Goal: Information Seeking & Learning: Learn about a topic

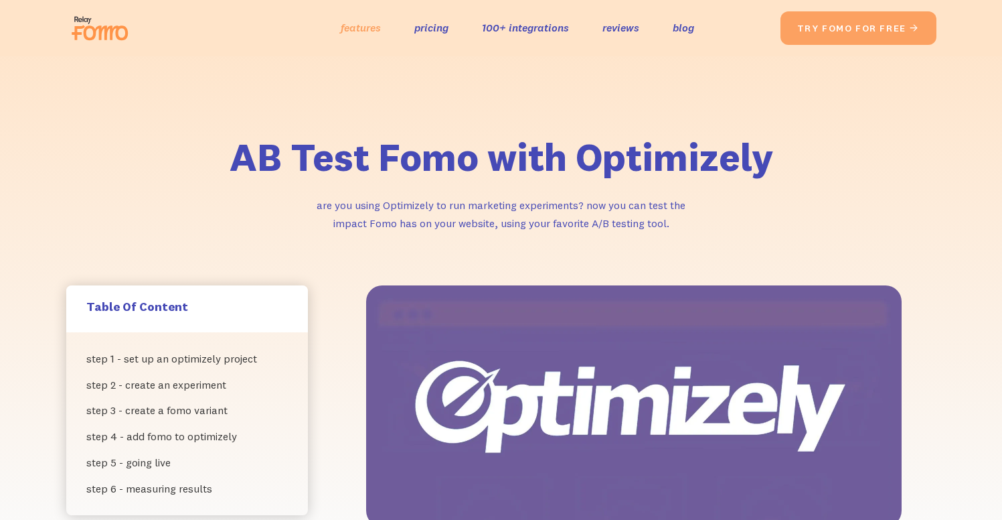
click at [370, 27] on link "features" at bounding box center [361, 27] width 40 height 19
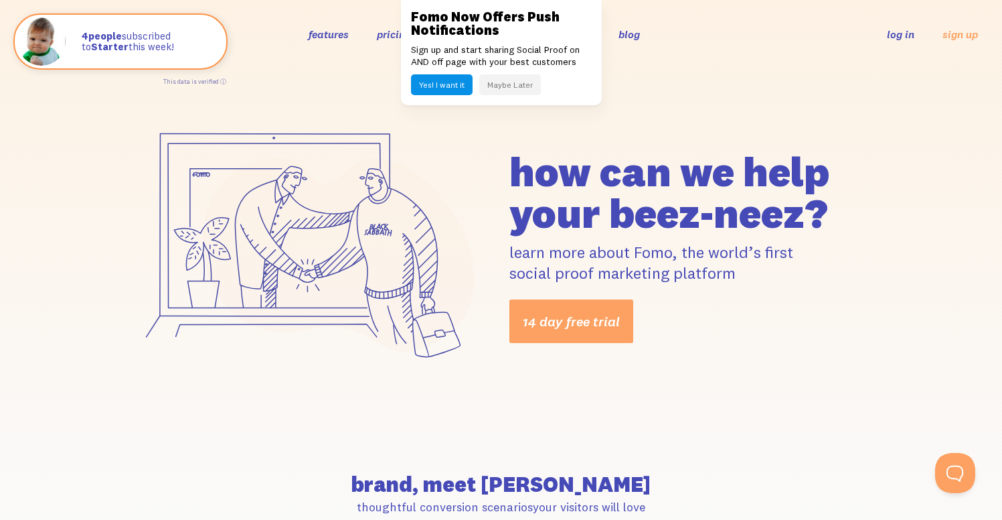
click at [514, 86] on button "Maybe Later" at bounding box center [510, 84] width 62 height 21
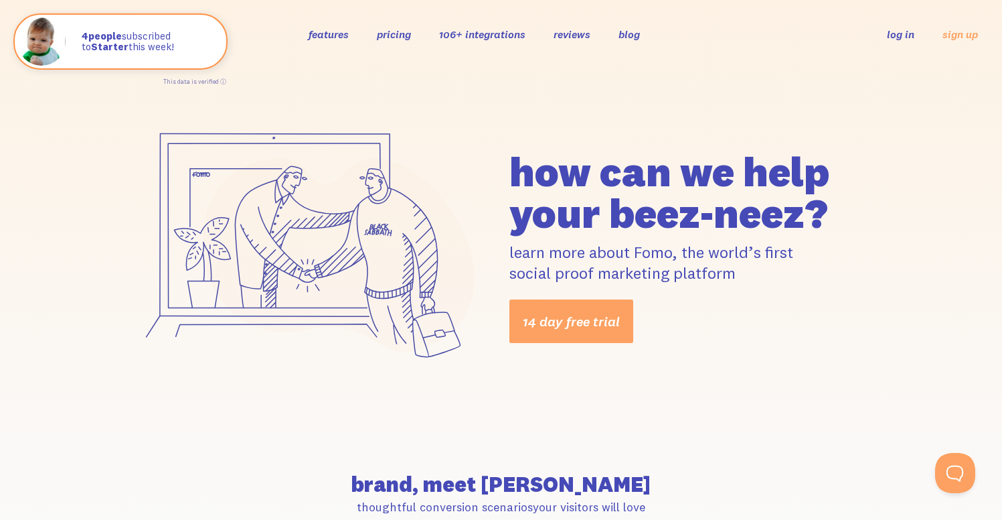
click at [398, 31] on link "pricing" at bounding box center [394, 33] width 34 height 13
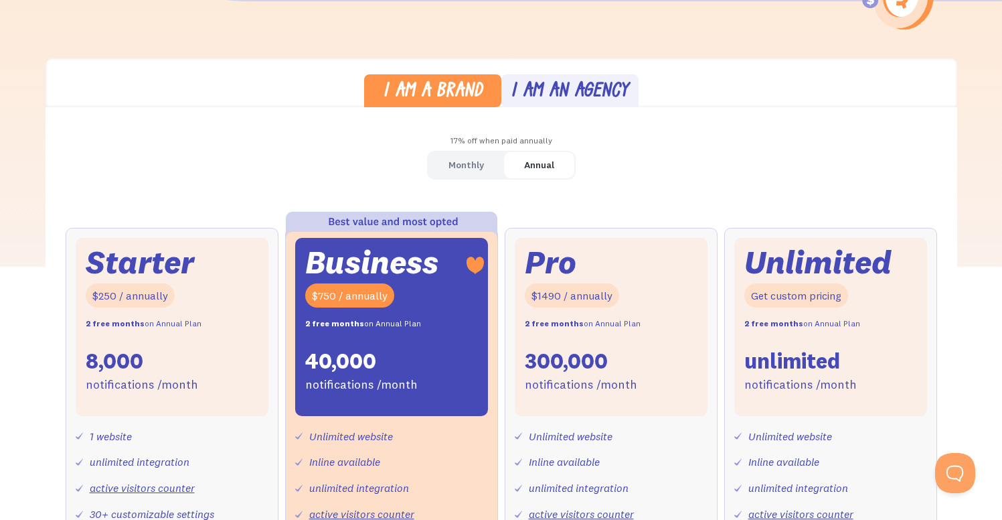
scroll to position [338, 0]
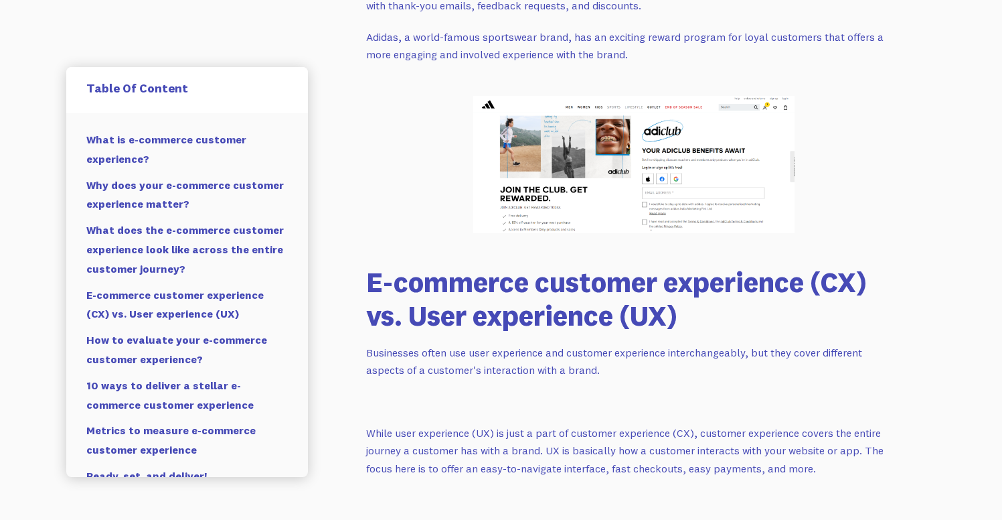
scroll to position [4521, 0]
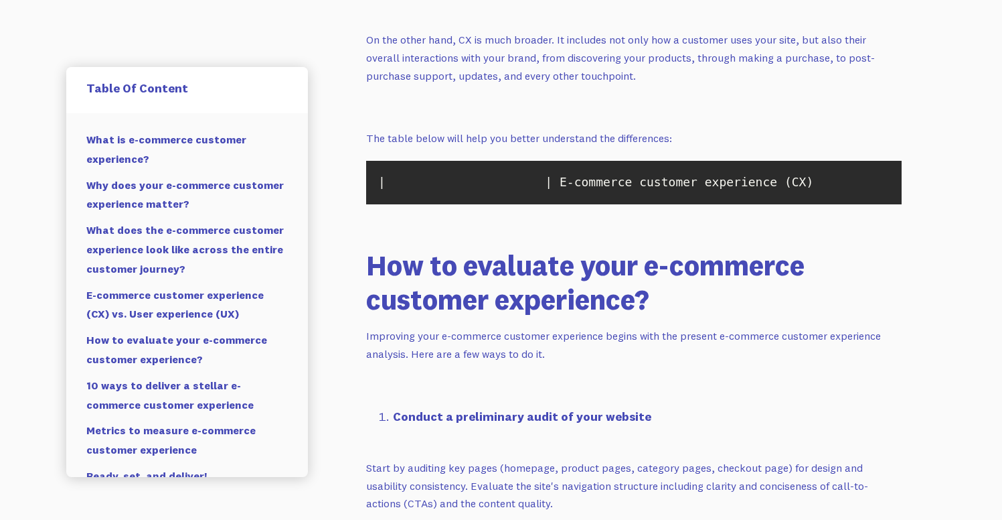
drag, startPoint x: 743, startPoint y: 259, endPoint x: 780, endPoint y: 259, distance: 37.5
click at [781, 198] on code "| | E-commerce customer experience (CX) | User experience (UX) | |-------------…" at bounding box center [634, 182] width 524 height 31
drag, startPoint x: 777, startPoint y: 259, endPoint x: 786, endPoint y: 258, distance: 8.7
click at [779, 198] on code "| | E-commerce customer experience (CX) | User experience (UX) | |-------------…" at bounding box center [634, 182] width 524 height 31
drag, startPoint x: 857, startPoint y: 258, endPoint x: 915, endPoint y: 256, distance: 57.6
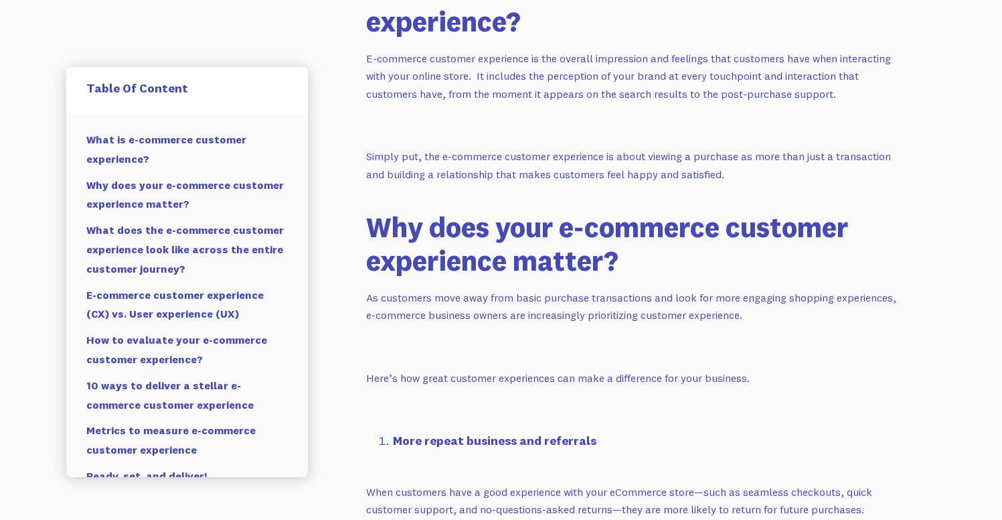
scroll to position [1069, 0]
